Goal: Navigation & Orientation: Find specific page/section

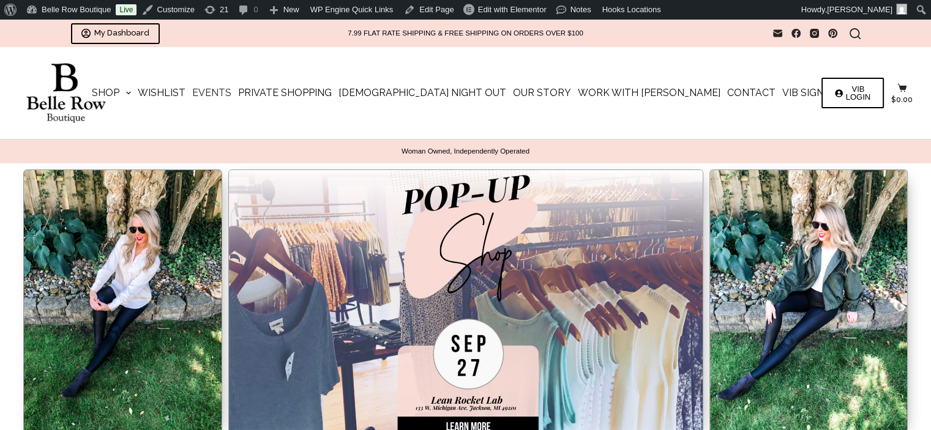
click at [235, 92] on link "Events" at bounding box center [212, 93] width 46 height 92
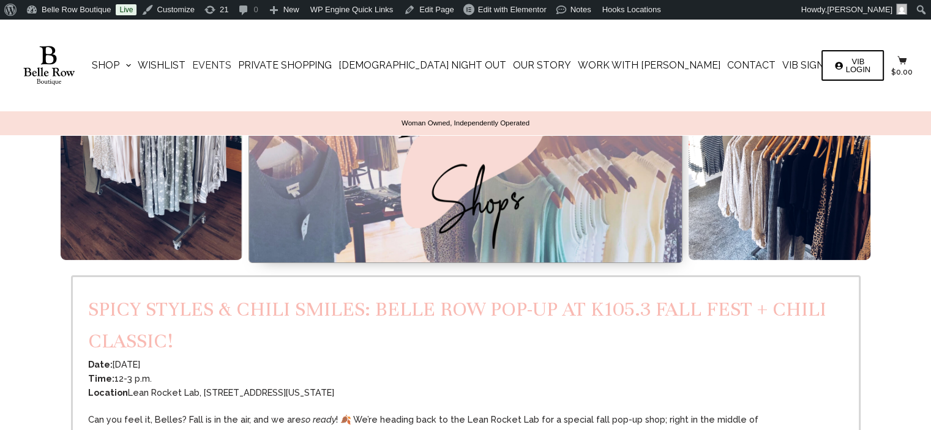
scroll to position [306, 0]
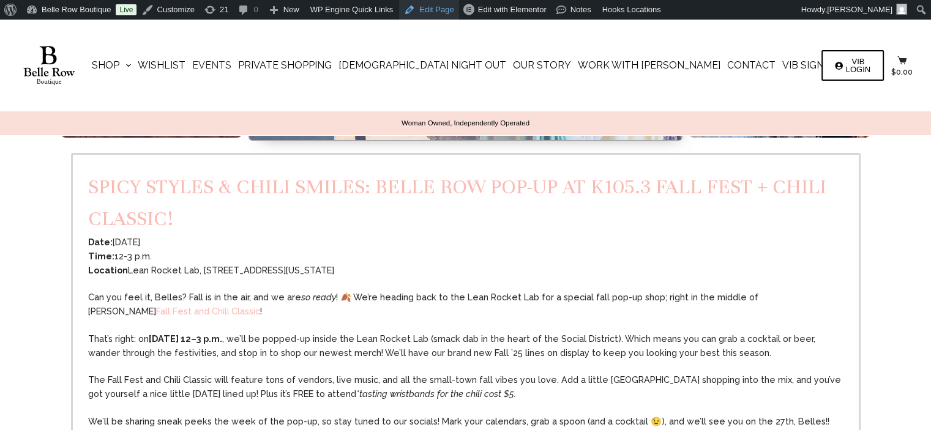
click at [425, 10] on link "Edit Page" at bounding box center [428, 10] width 59 height 20
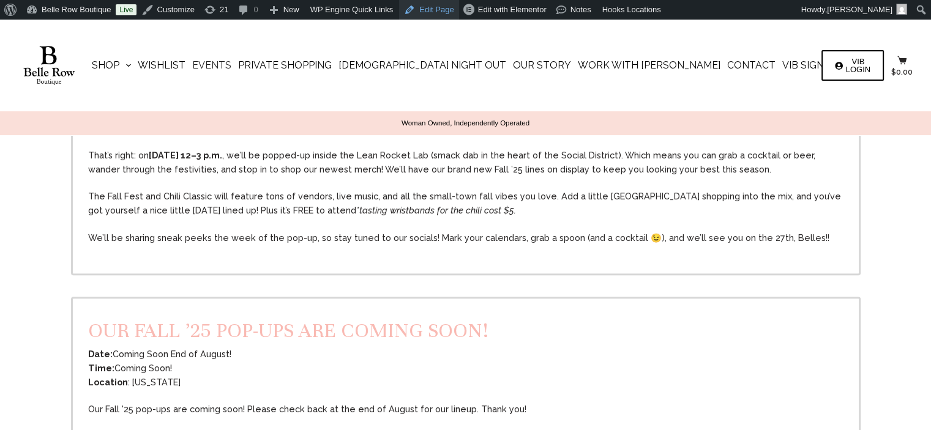
scroll to position [612, 0]
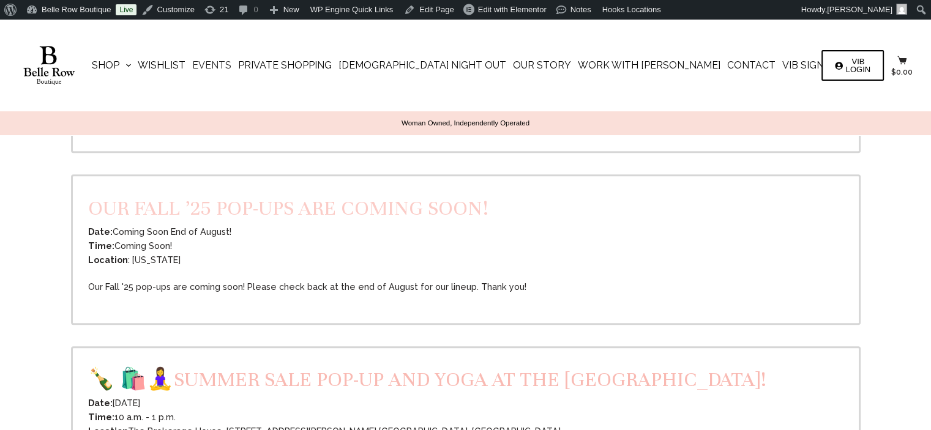
click at [295, 216] on link "Our Fall ’25 pop-ups are coming soon!" at bounding box center [288, 208] width 400 height 24
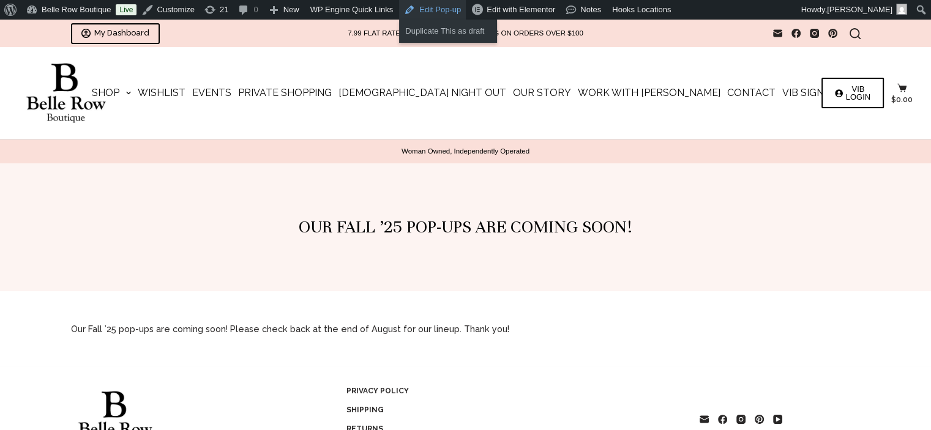
click at [420, 7] on link "Edit Pop-up" at bounding box center [432, 10] width 67 height 20
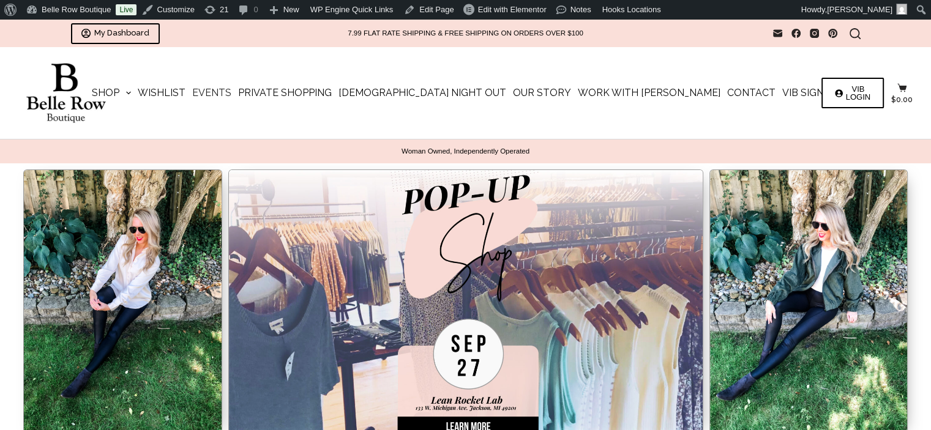
click at [235, 95] on link "Events" at bounding box center [212, 93] width 46 height 92
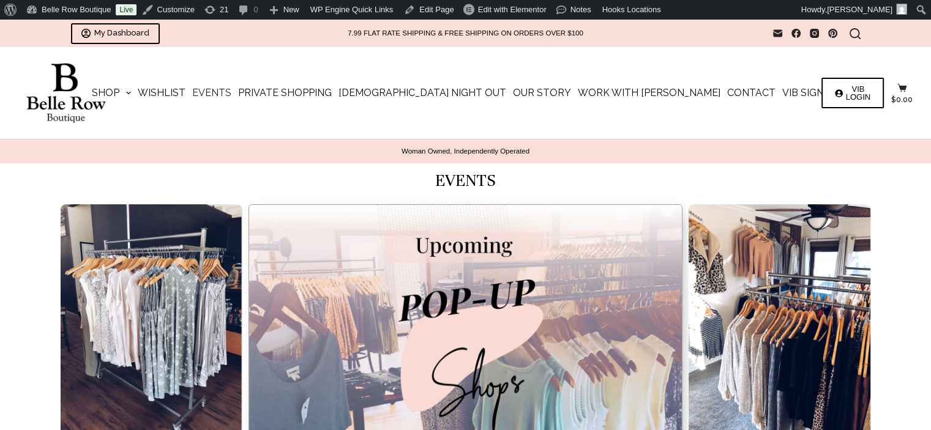
click at [68, 85] on img at bounding box center [65, 93] width 95 height 61
